Goal: Find specific page/section: Find specific page/section

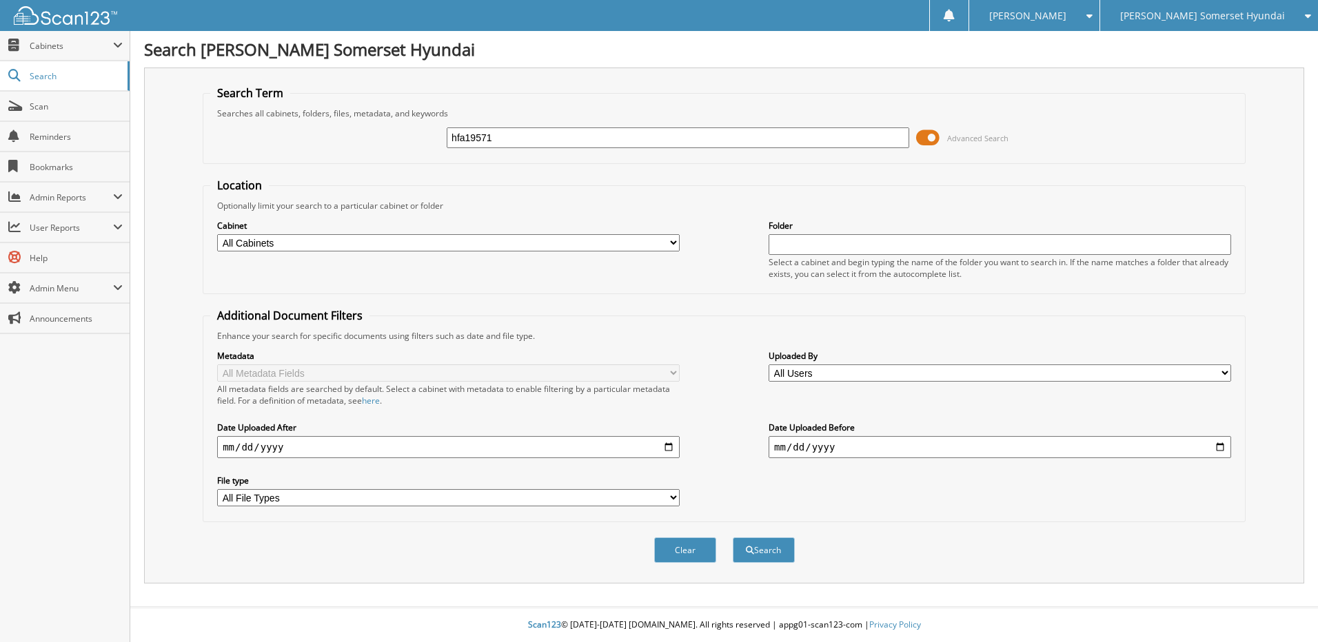
type input "hfa19571"
click at [733, 538] on button "Search" at bounding box center [764, 550] width 62 height 25
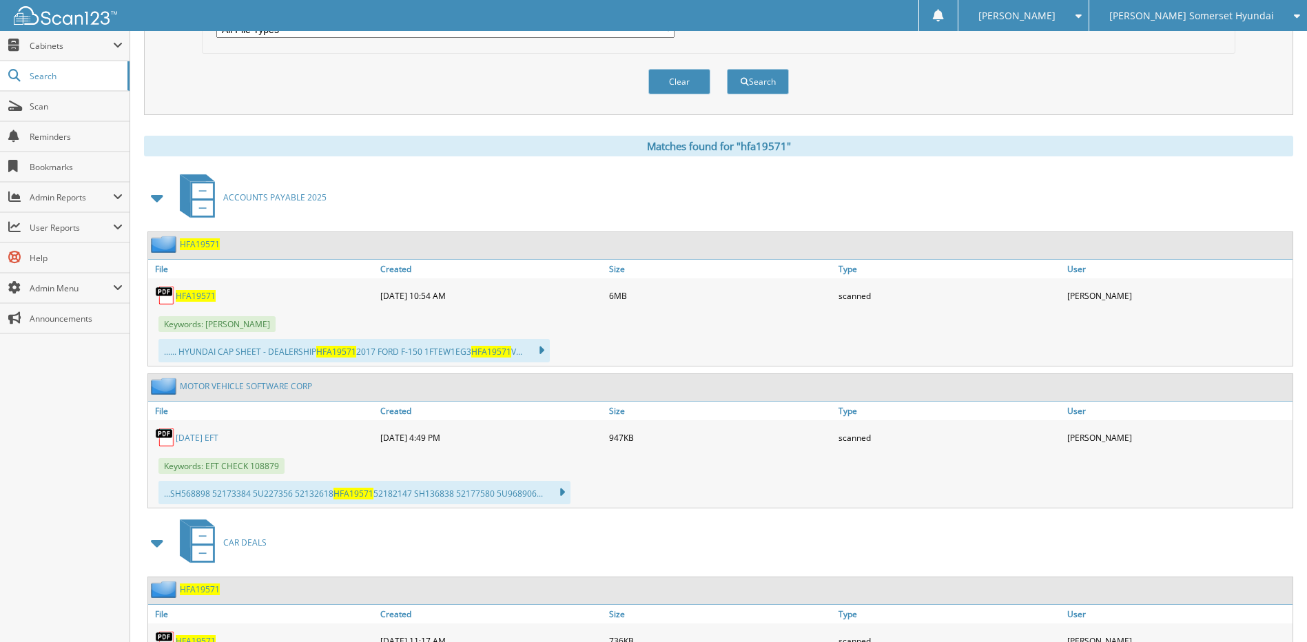
scroll to position [482, 0]
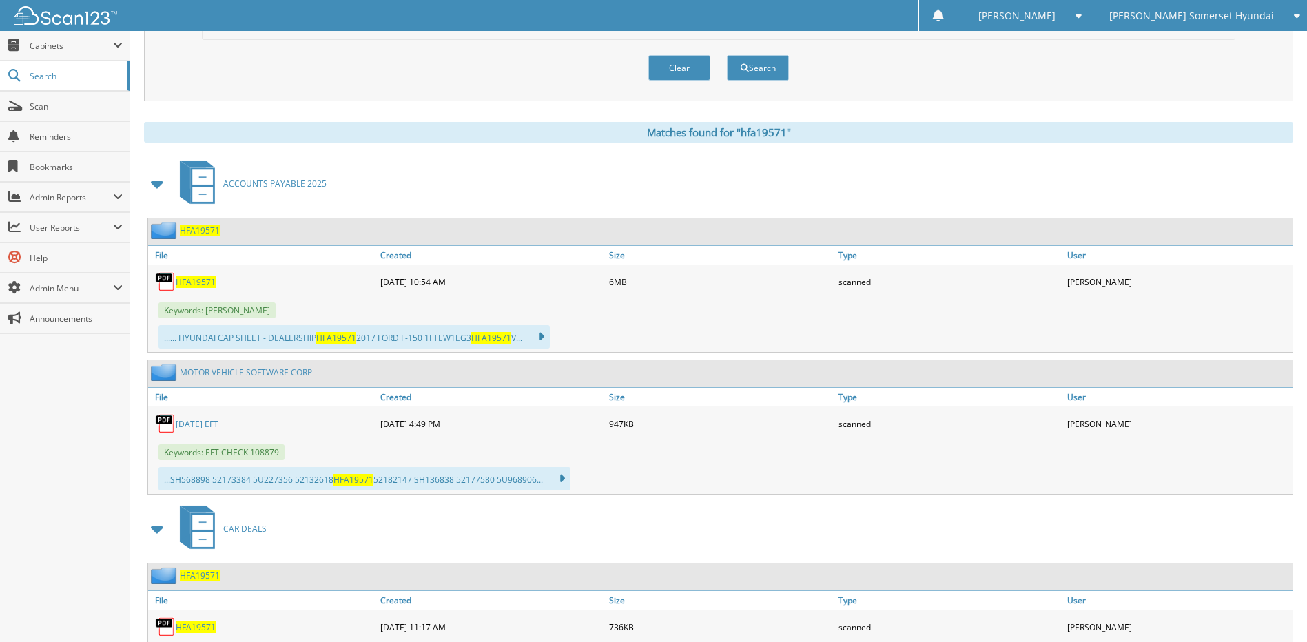
click at [202, 229] on span "HFA19571" at bounding box center [200, 231] width 40 height 12
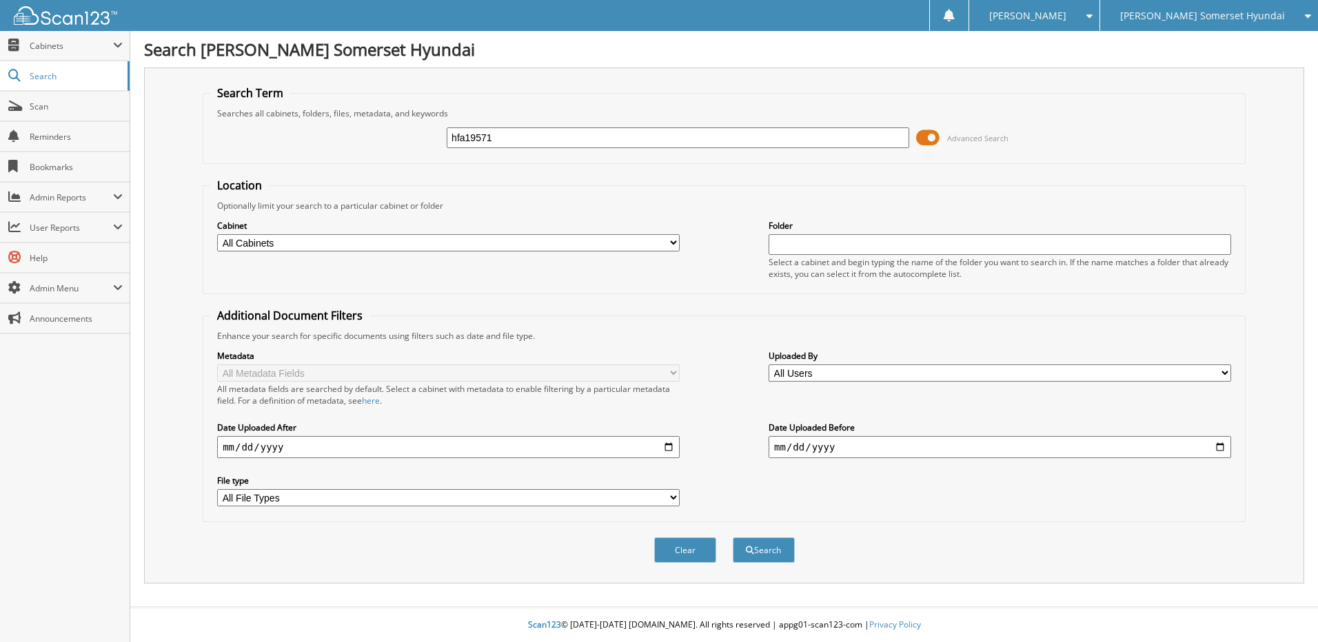
type input "hfa19571"
click at [733, 538] on button "Search" at bounding box center [764, 550] width 62 height 25
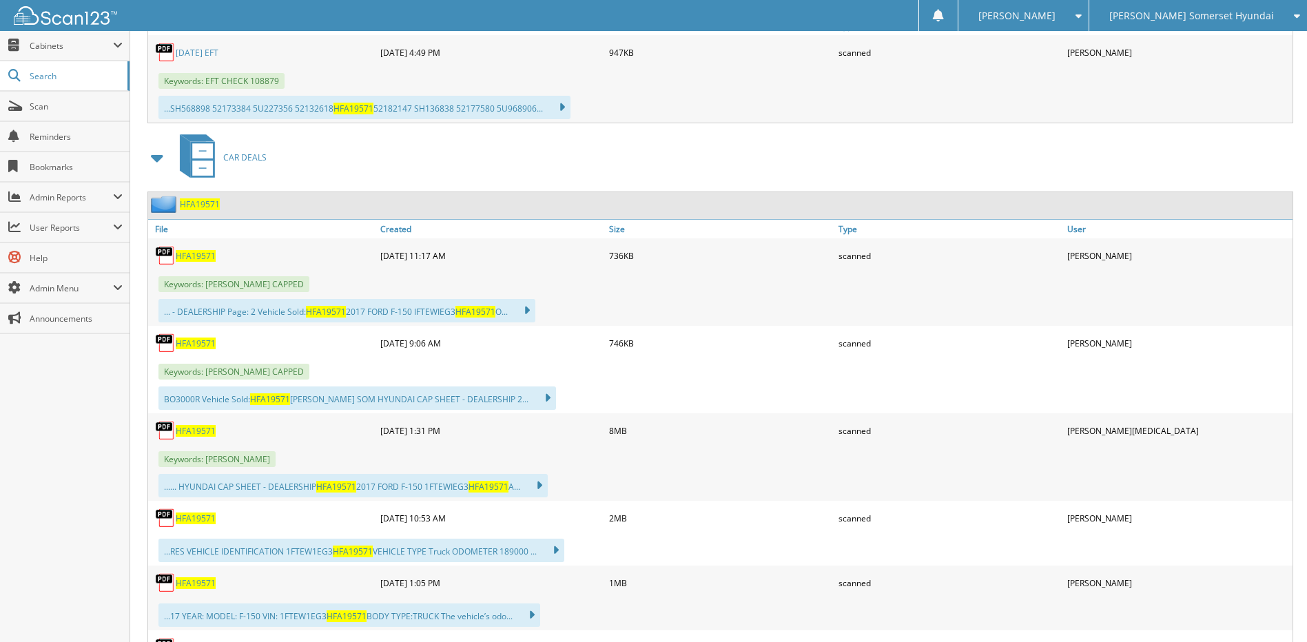
scroll to position [827, 0]
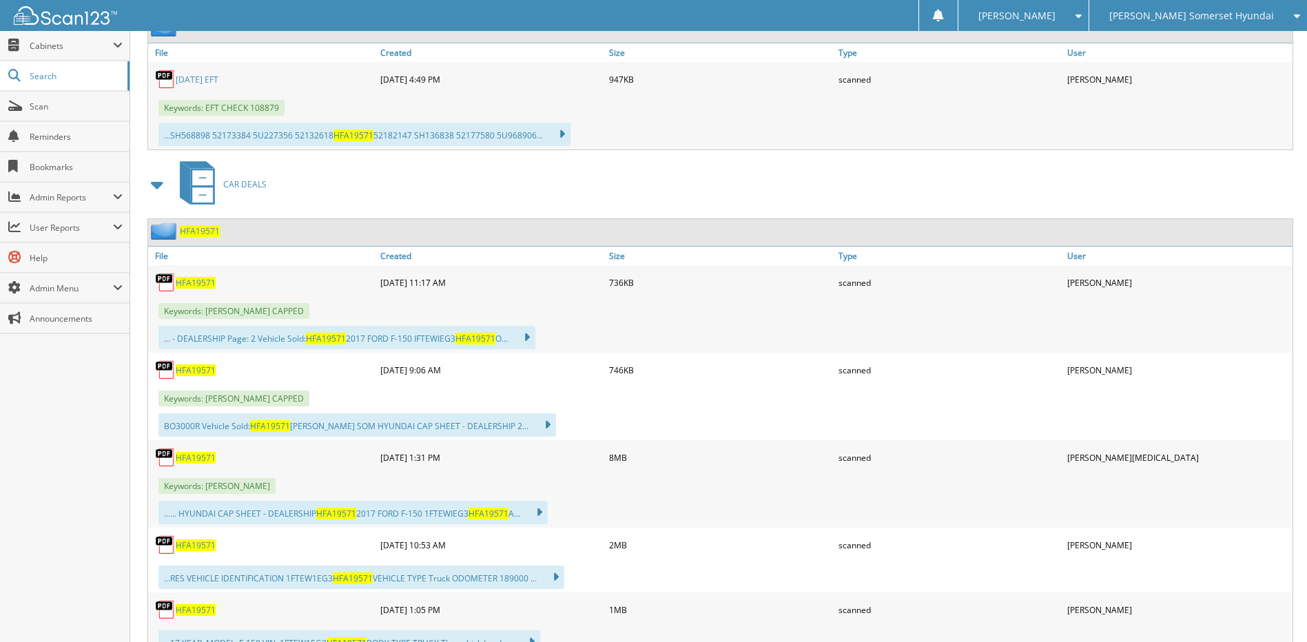
click at [201, 235] on span "HFA19571" at bounding box center [200, 231] width 40 height 12
